Goal: Transaction & Acquisition: Subscribe to service/newsletter

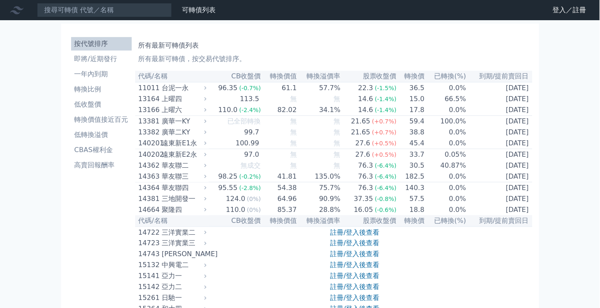
click at [557, 11] on link "登入／註冊" at bounding box center [569, 9] width 47 height 13
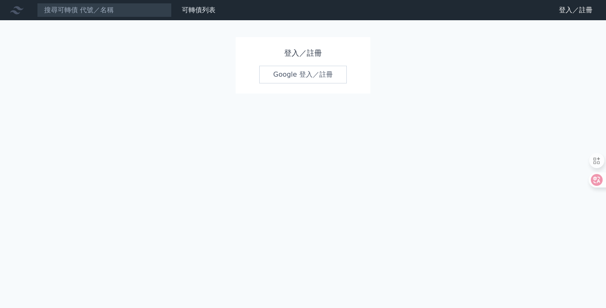
click at [303, 75] on link "Google 登入／註冊" at bounding box center [303, 75] width 88 height 18
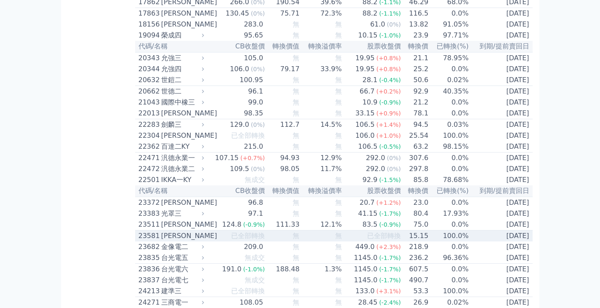
scroll to position [715, 0]
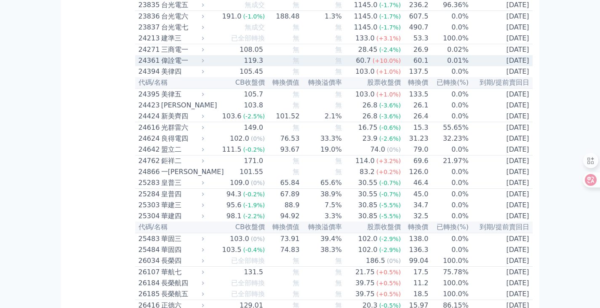
click at [146, 66] on div "24361" at bounding box center [148, 61] width 21 height 10
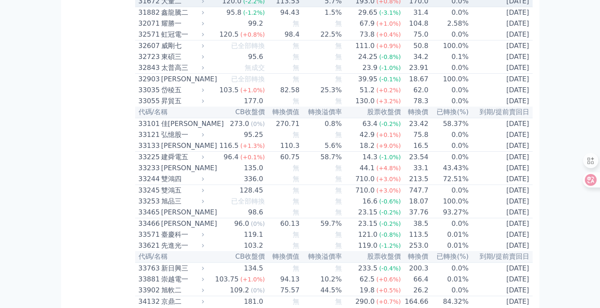
scroll to position [1683, 0]
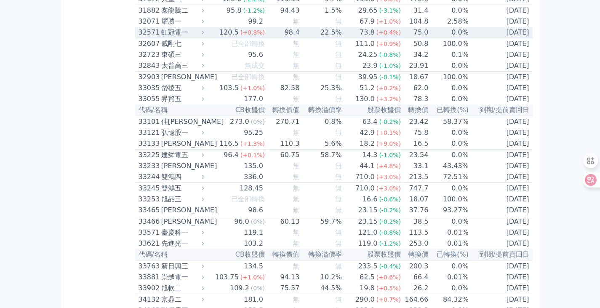
click at [145, 37] on div "32571" at bounding box center [148, 32] width 21 height 10
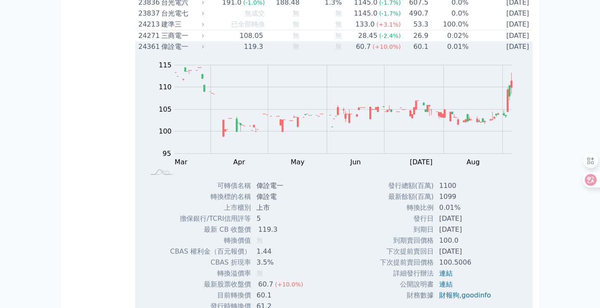
scroll to position [799, 0]
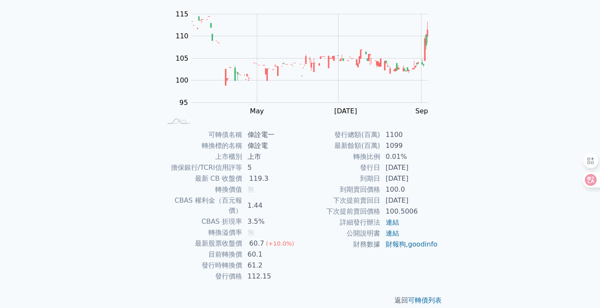
scroll to position [82, 0]
